Goal: Information Seeking & Learning: Find contact information

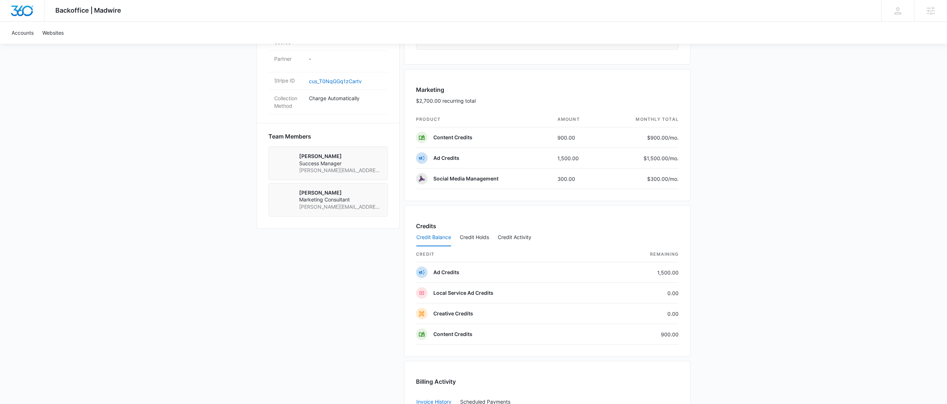
scroll to position [424, 0]
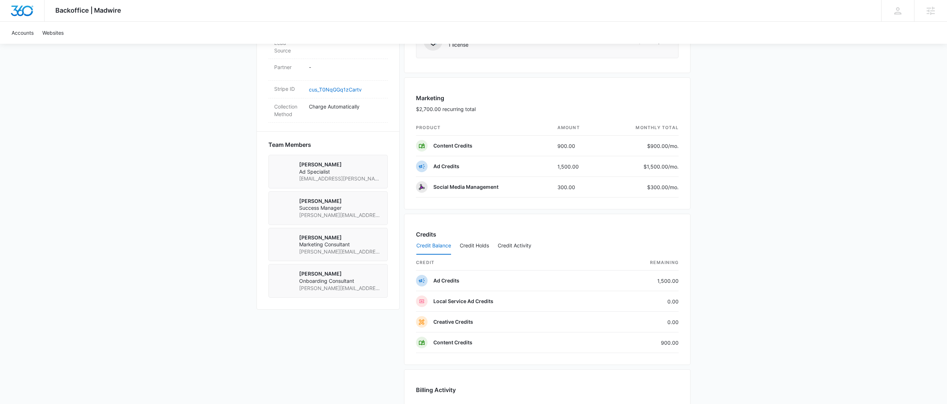
scroll to position [419, 0]
drag, startPoint x: 363, startPoint y: 287, endPoint x: 297, endPoint y: 289, distance: 65.5
click at [297, 289] on div "[PERSON_NAME] Onboarding Consultant [PERSON_NAME][EMAIL_ADDRESS][PERSON_NAME][D…" at bounding box center [328, 280] width 119 height 34
copy span "[PERSON_NAME][EMAIL_ADDRESS][PERSON_NAME][DOMAIN_NAME]"
